Goal: Download file/media

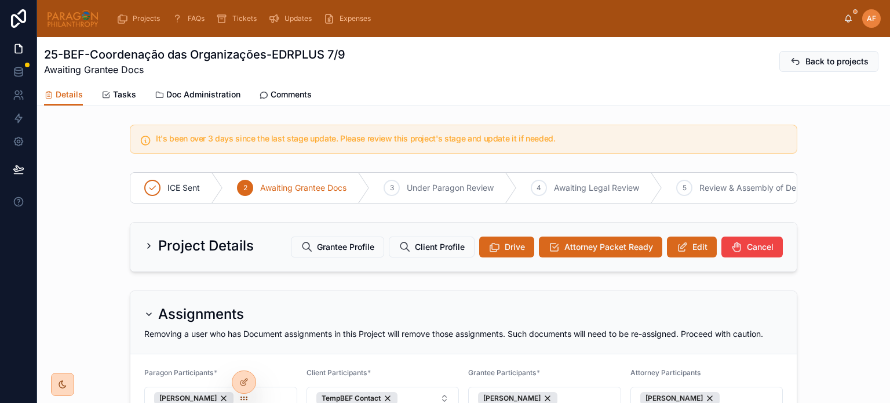
scroll to position [933, 0]
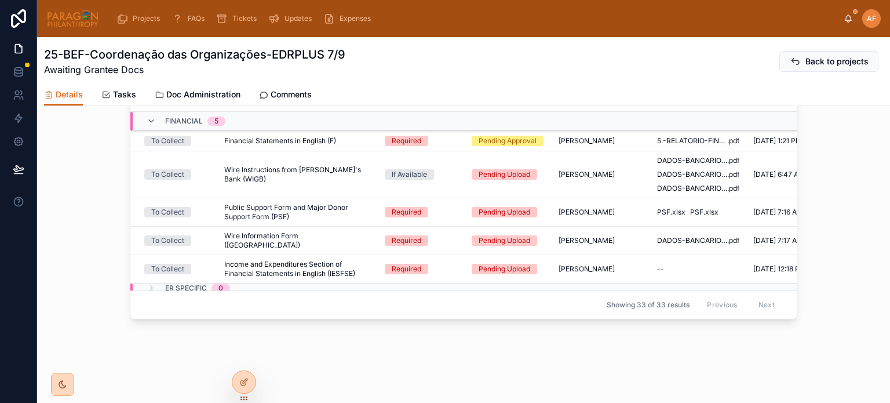
click at [297, 101] on link "Comments" at bounding box center [285, 95] width 53 height 23
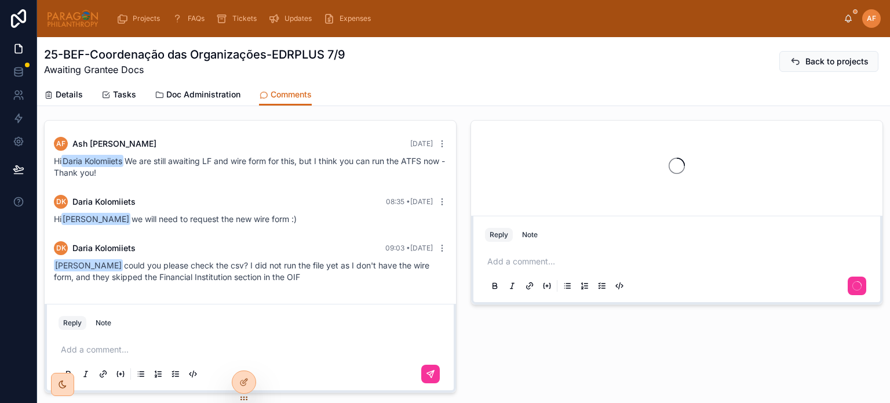
scroll to position [58, 0]
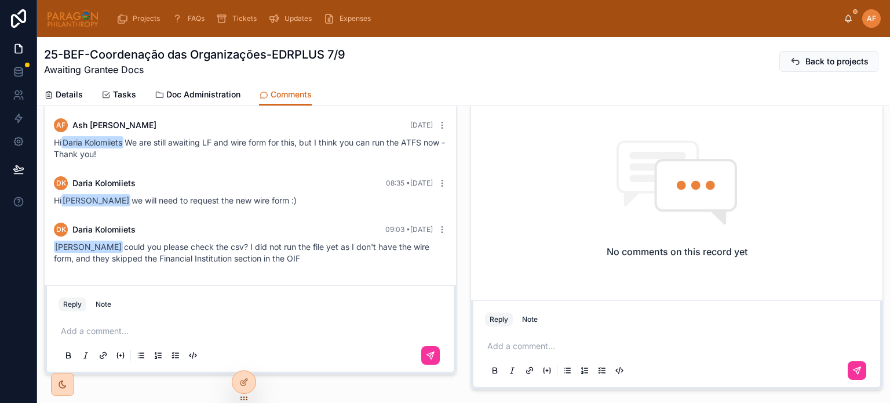
click at [169, 322] on div "Add a comment..." at bounding box center [251, 342] width 384 height 49
click at [183, 326] on p at bounding box center [253, 331] width 384 height 12
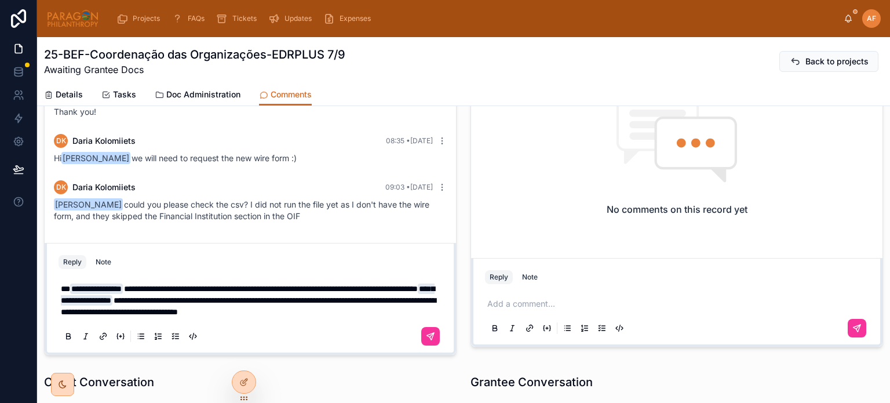
scroll to position [169, 0]
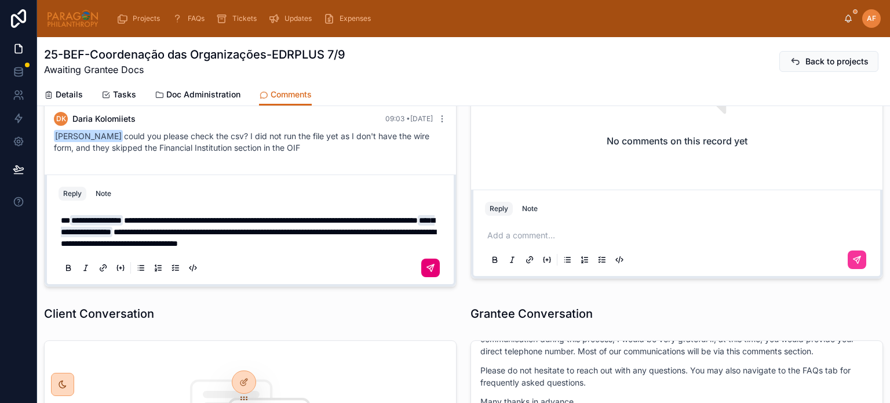
click at [428, 267] on button at bounding box center [430, 267] width 19 height 19
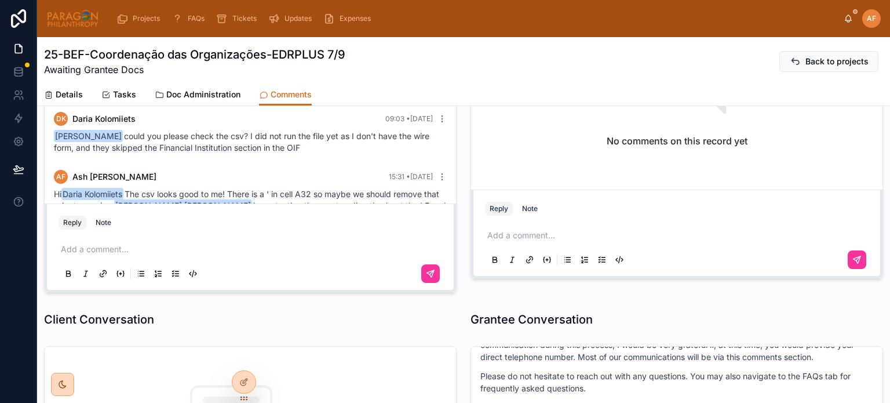
click at [81, 92] on span "Details" at bounding box center [69, 95] width 27 height 12
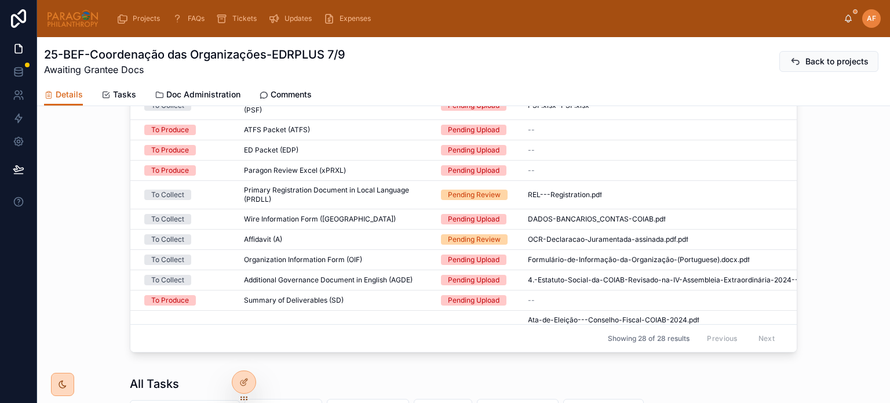
scroll to position [256, 0]
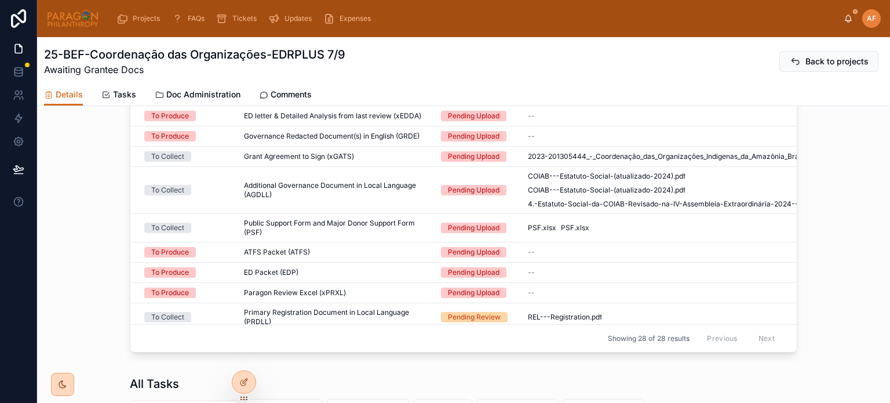
click at [406, 225] on span "Public Support Form and Major Donor Support Form (PSF)" at bounding box center [335, 227] width 183 height 19
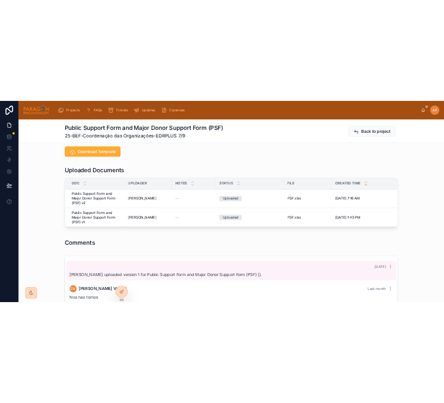
scroll to position [1391, 0]
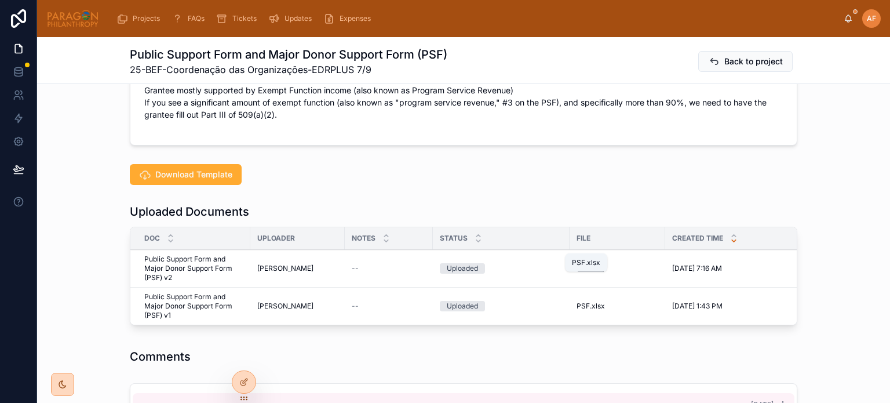
click at [590, 264] on span ".xlsx" at bounding box center [597, 268] width 15 height 9
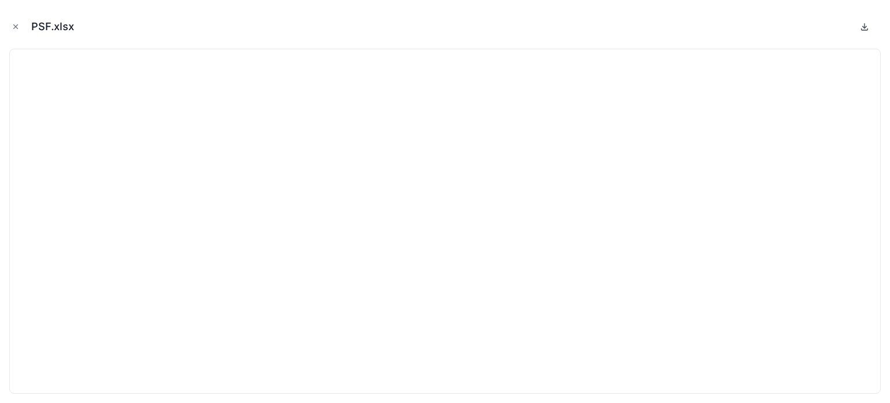
click at [863, 28] on icon at bounding box center [864, 26] width 9 height 9
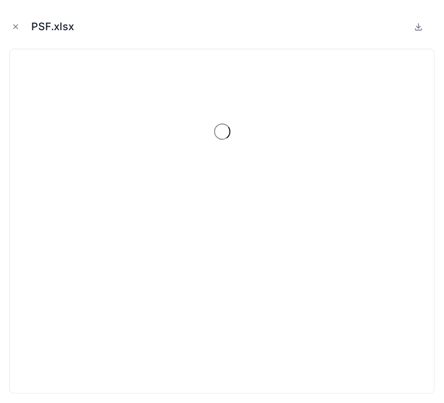
scroll to position [1553, 0]
